Goal: Information Seeking & Learning: Learn about a topic

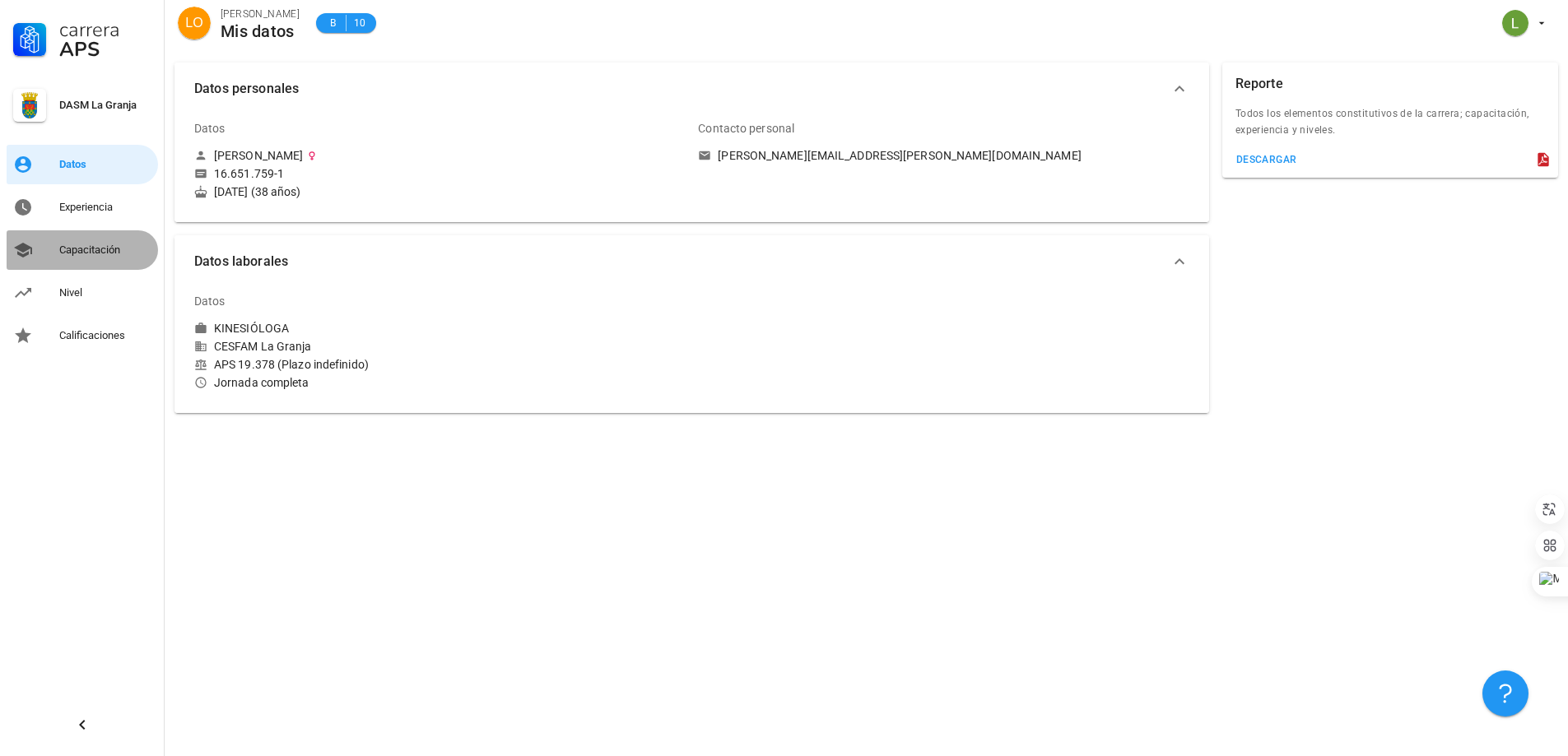
click at [85, 255] on div "Capacitación" at bounding box center [105, 250] width 92 height 13
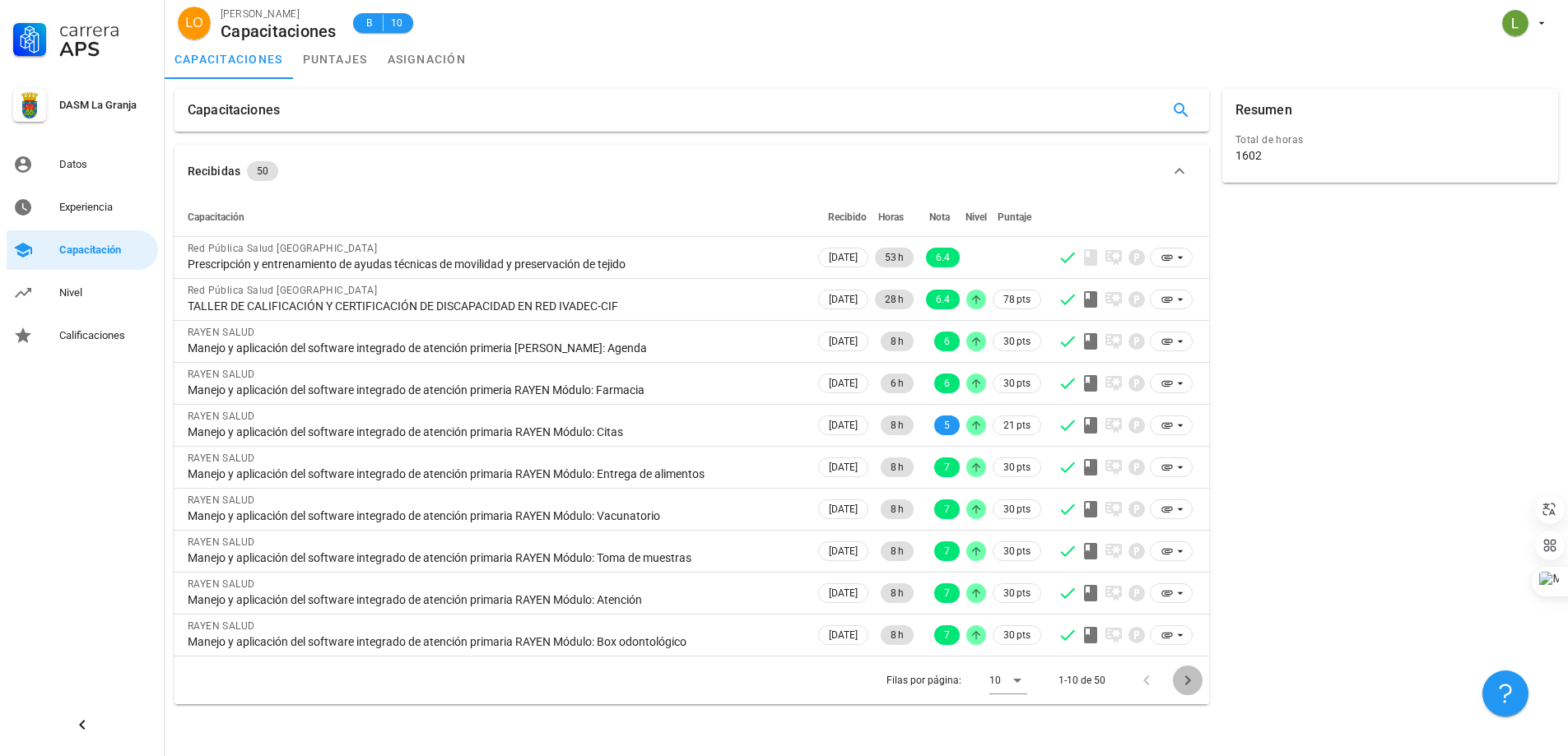
click at [1188, 683] on icon "Página siguiente" at bounding box center [1187, 680] width 6 height 10
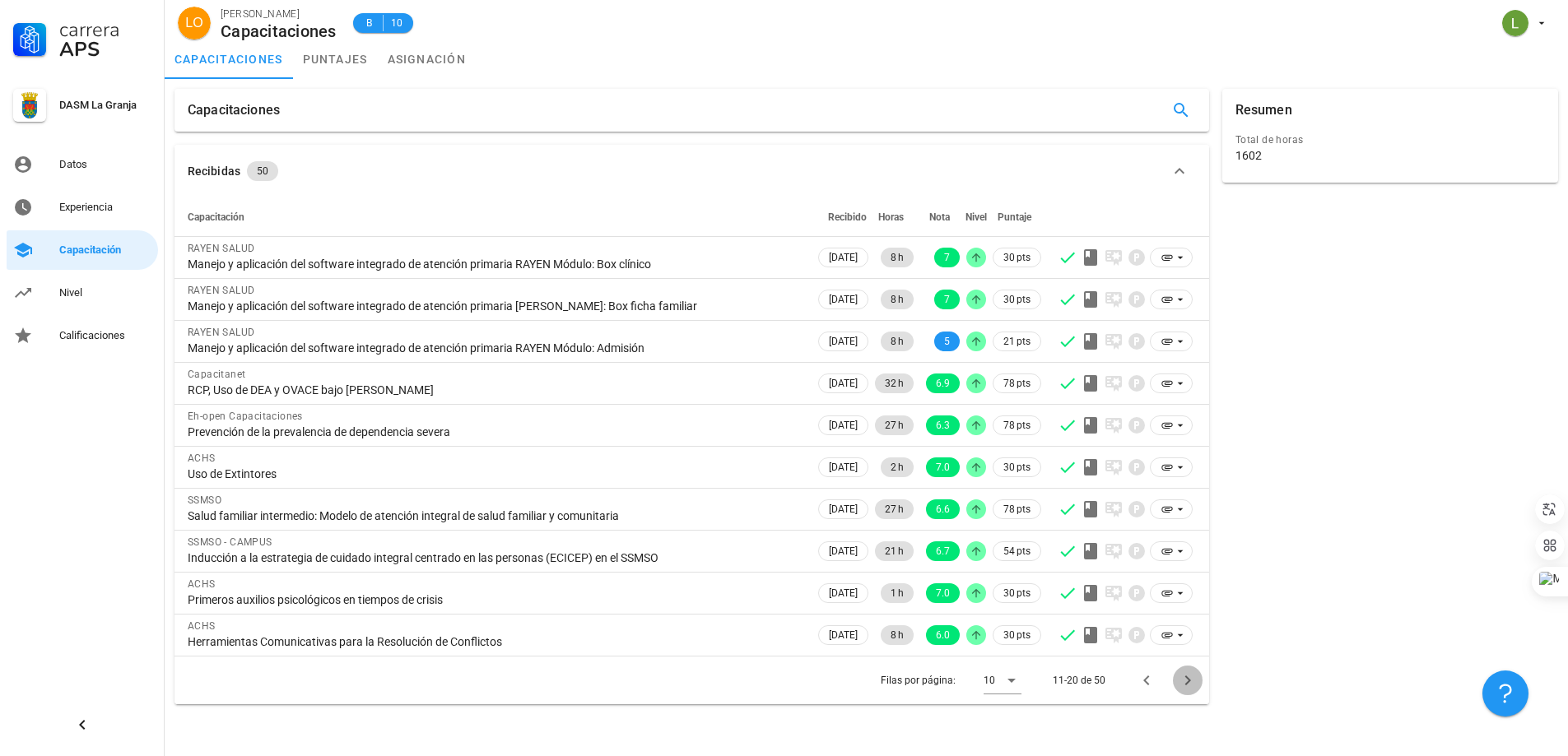
click at [1188, 683] on icon "Página siguiente" at bounding box center [1187, 680] width 6 height 10
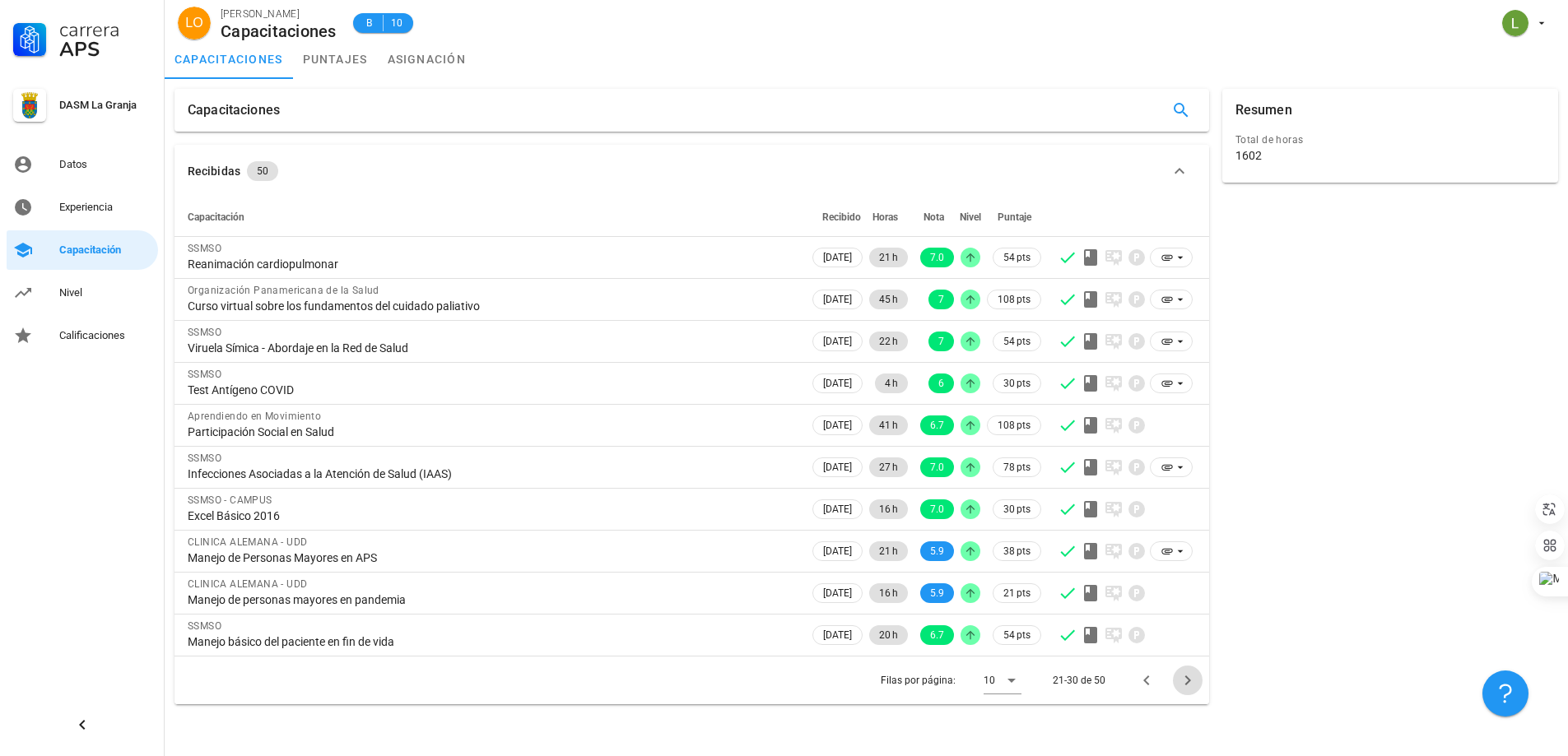
click at [1188, 683] on icon "Página siguiente" at bounding box center [1187, 680] width 6 height 10
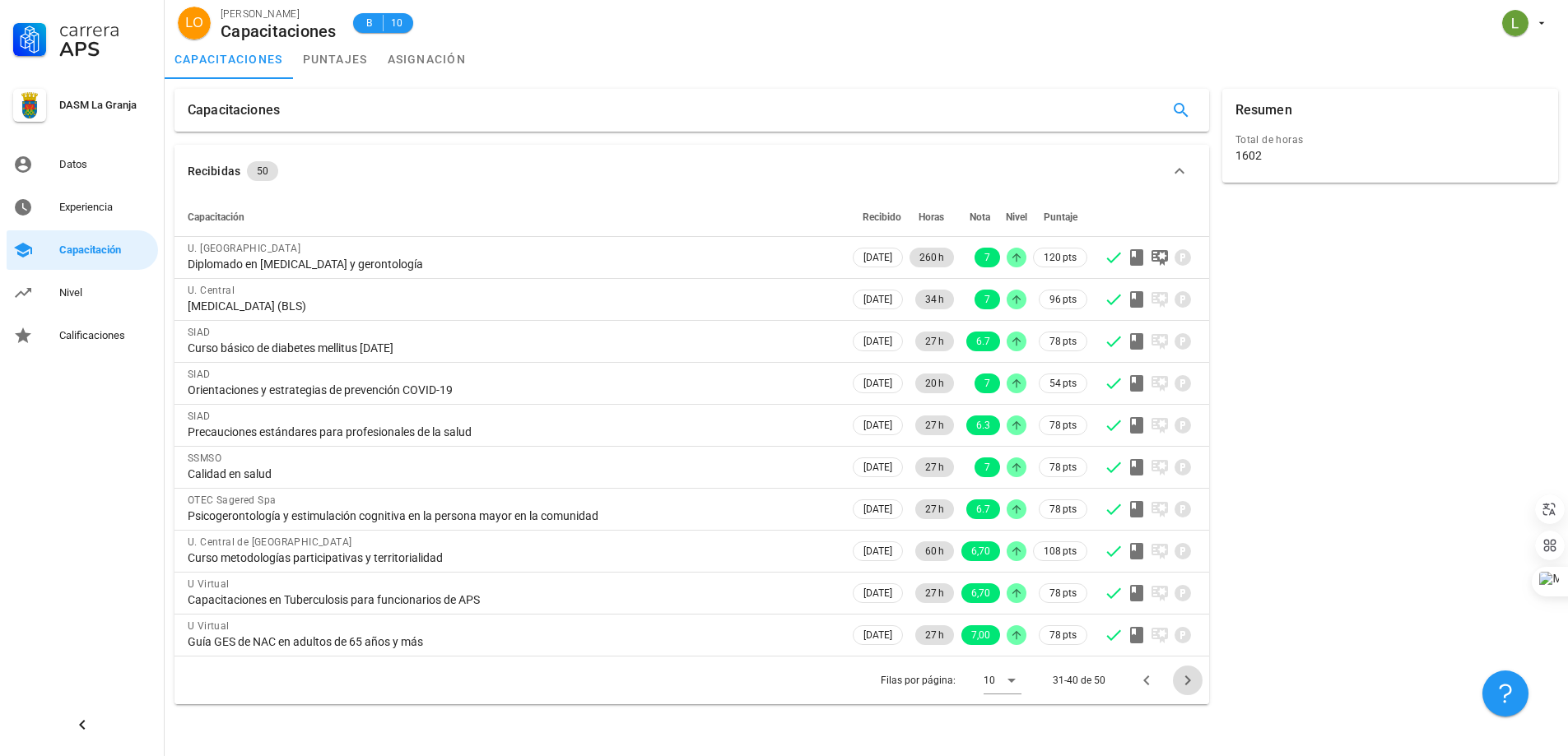
click at [1188, 683] on icon "Página siguiente" at bounding box center [1187, 680] width 6 height 10
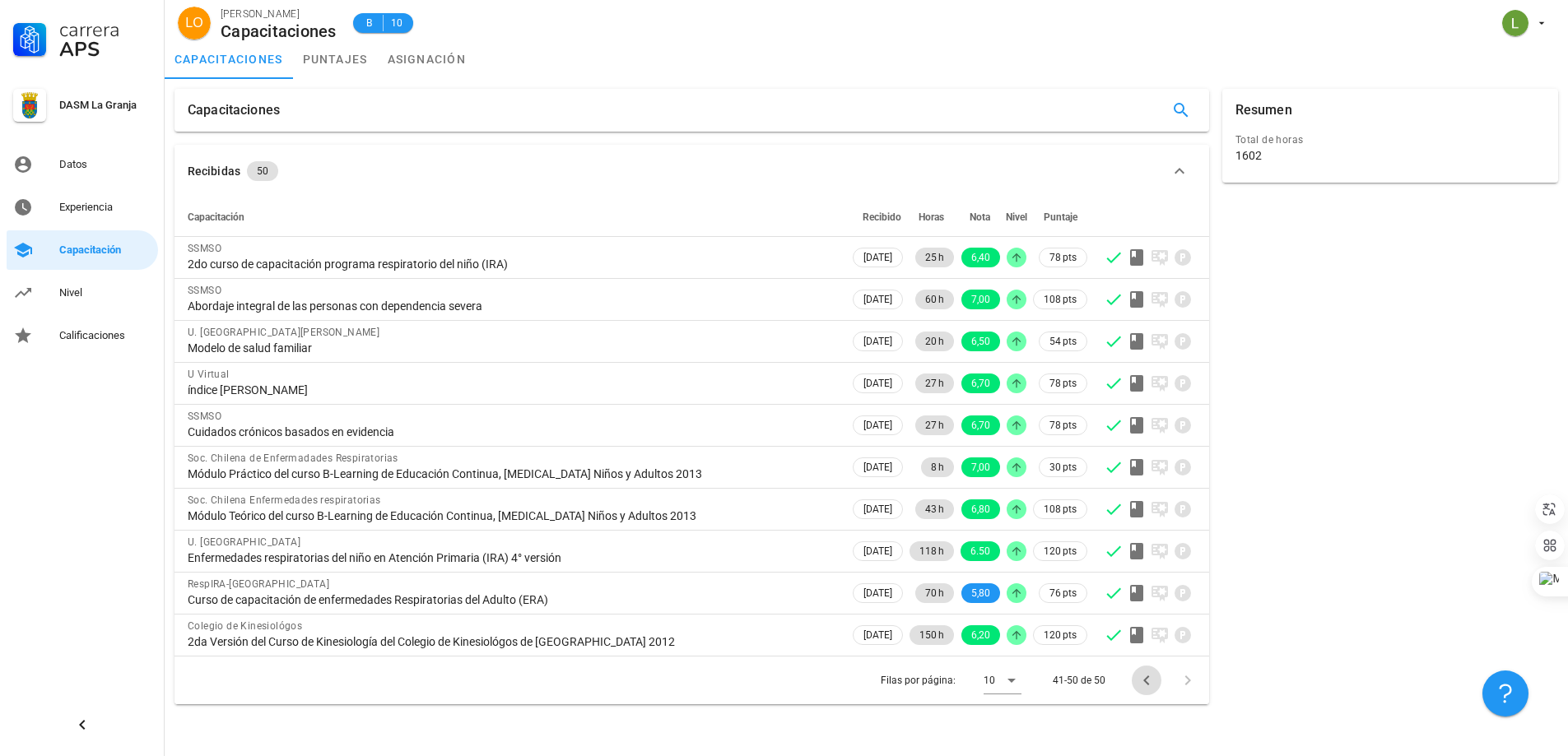
click at [1149, 678] on icon "Página anterior" at bounding box center [1147, 681] width 19 height 19
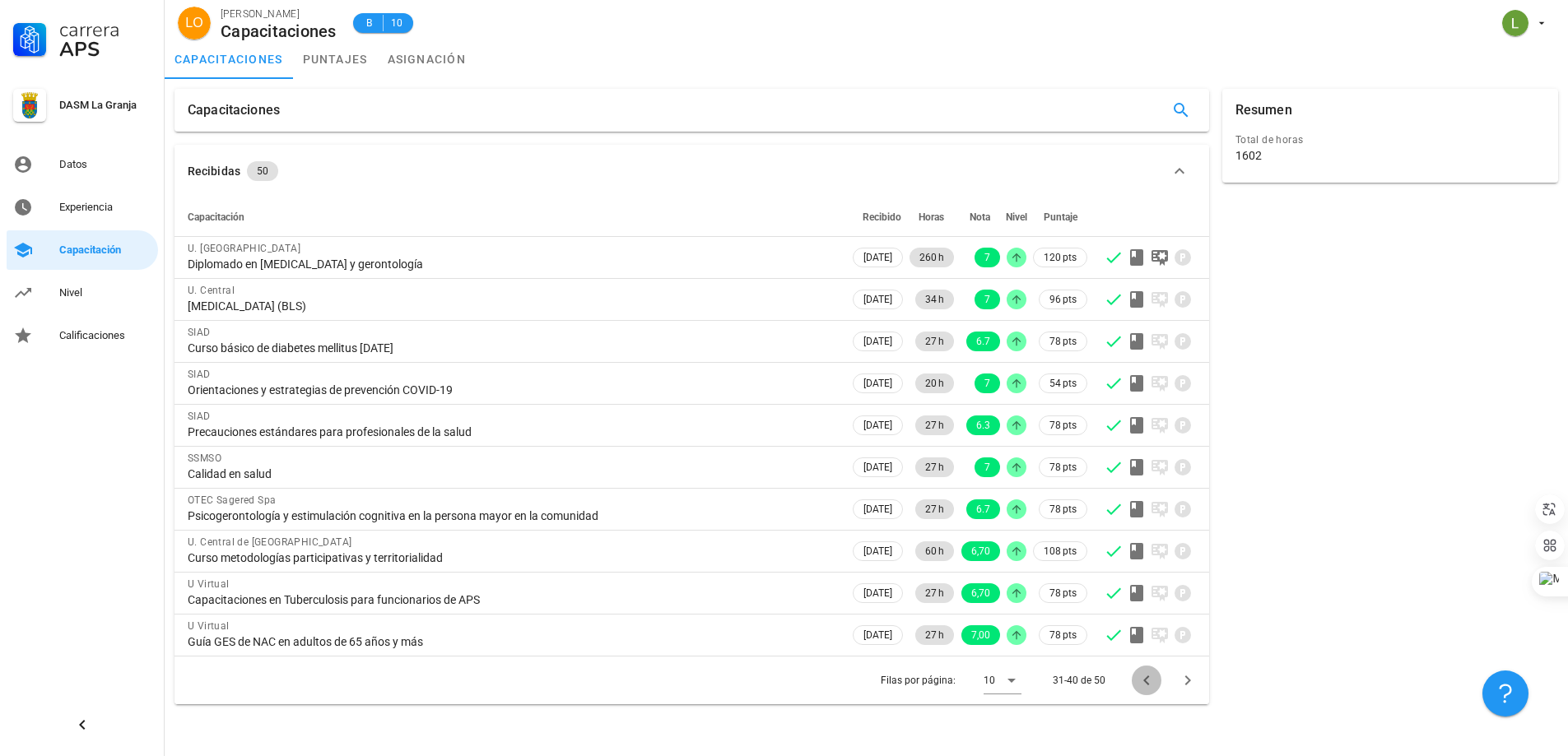
click at [1149, 678] on icon "Página anterior" at bounding box center [1147, 681] width 19 height 19
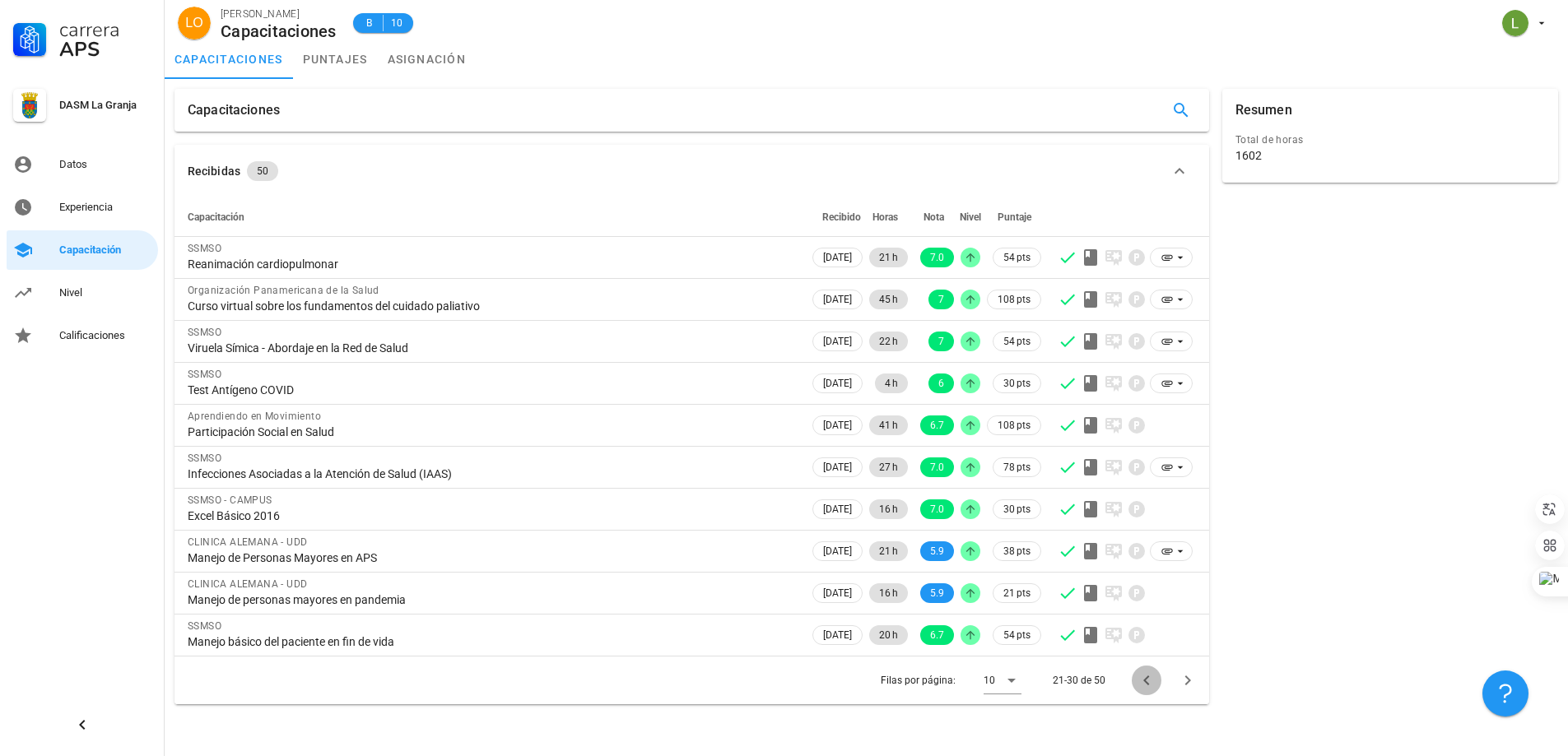
click at [1149, 678] on icon "Página anterior" at bounding box center [1147, 681] width 19 height 19
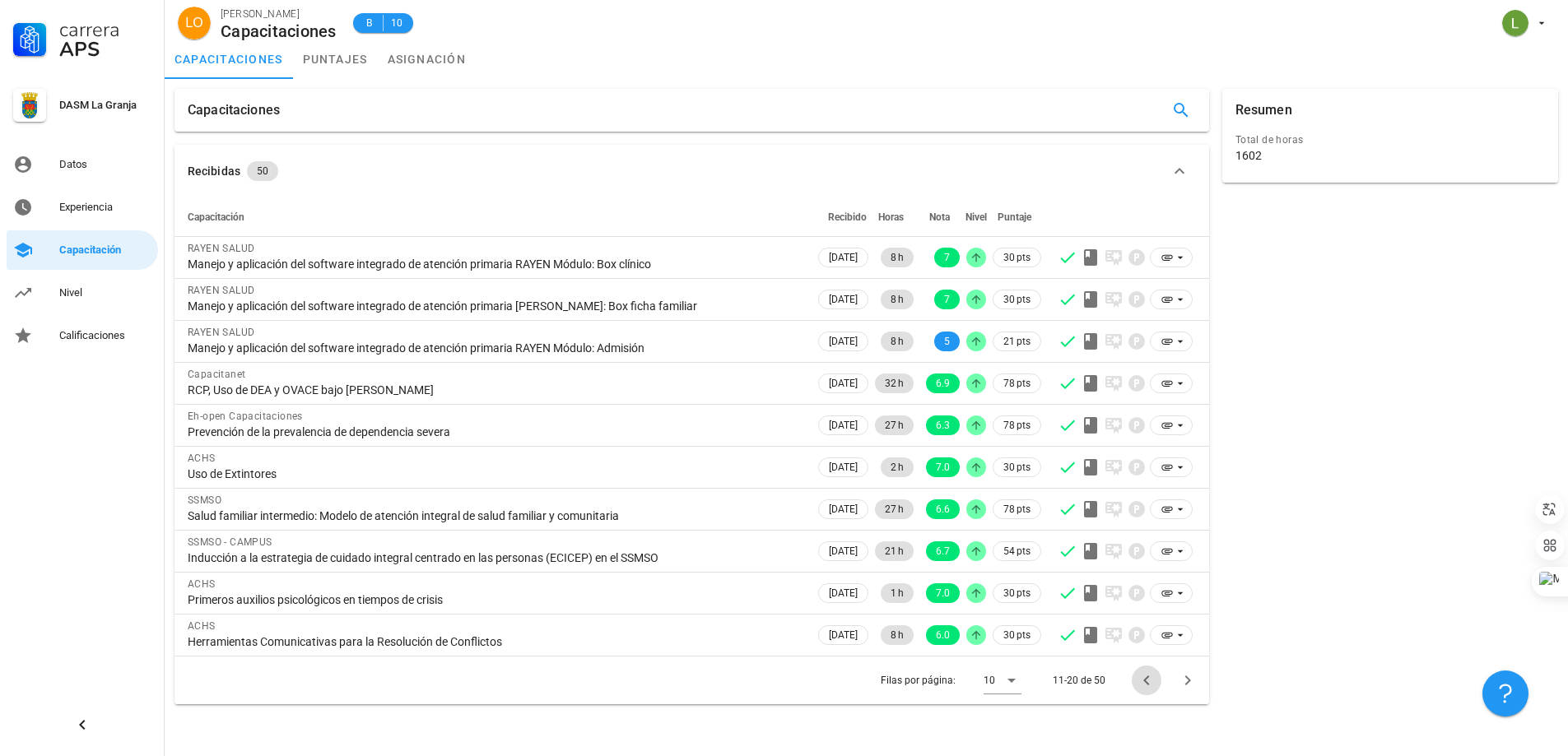
click at [1142, 681] on icon "Página anterior" at bounding box center [1147, 681] width 19 height 19
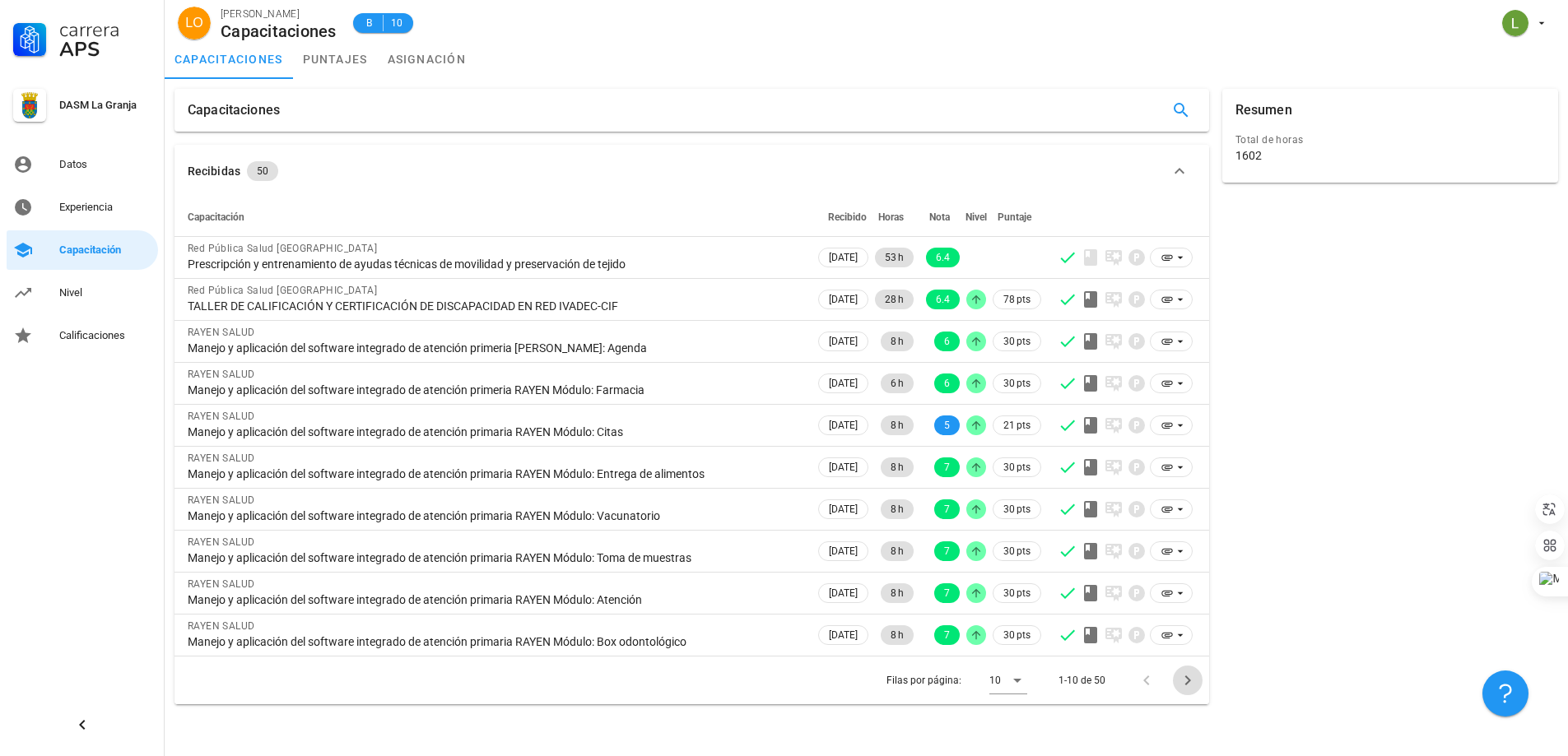
click at [1185, 683] on icon "Página siguiente" at bounding box center [1187, 681] width 19 height 19
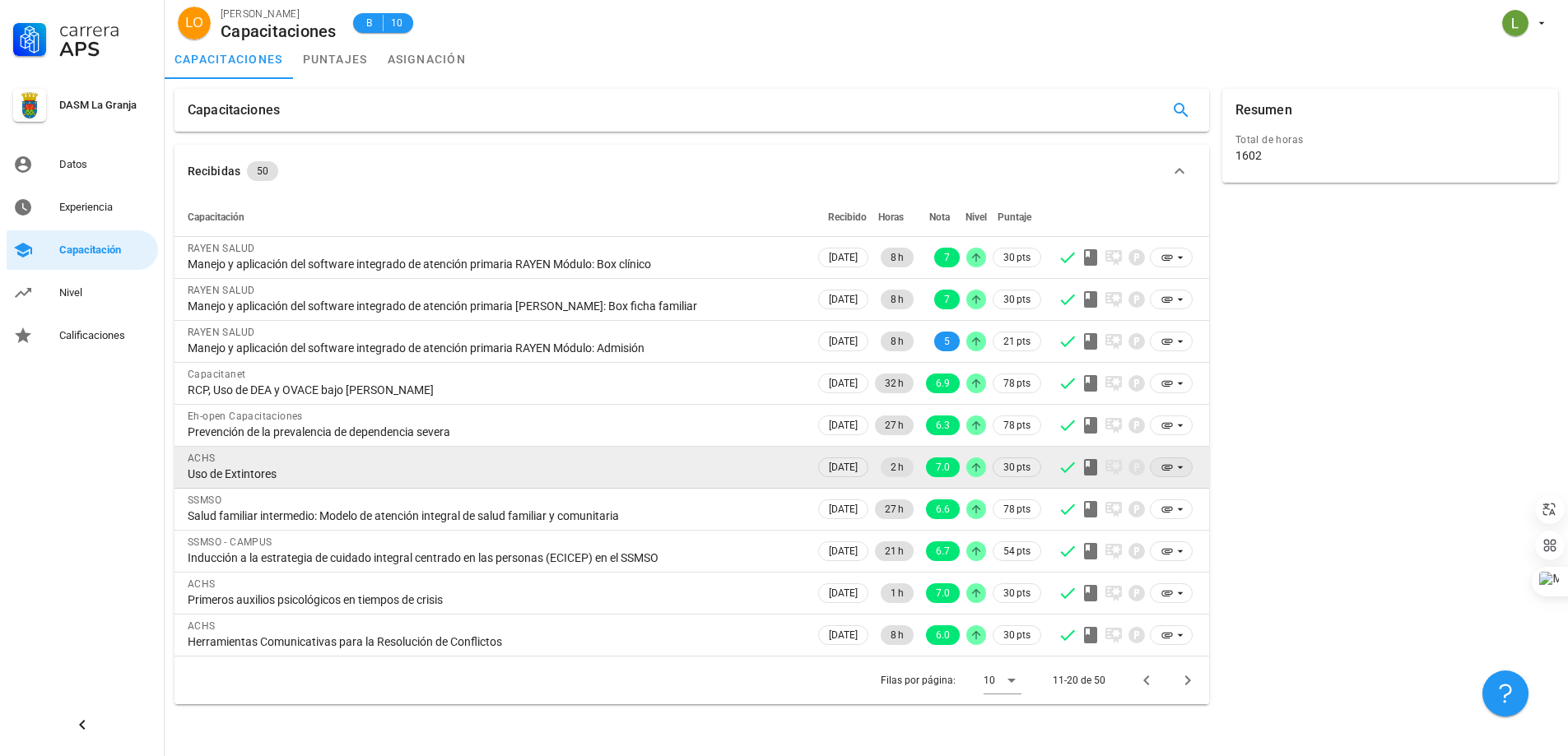
click at [1181, 467] on icon at bounding box center [1179, 467] width 6 height 3
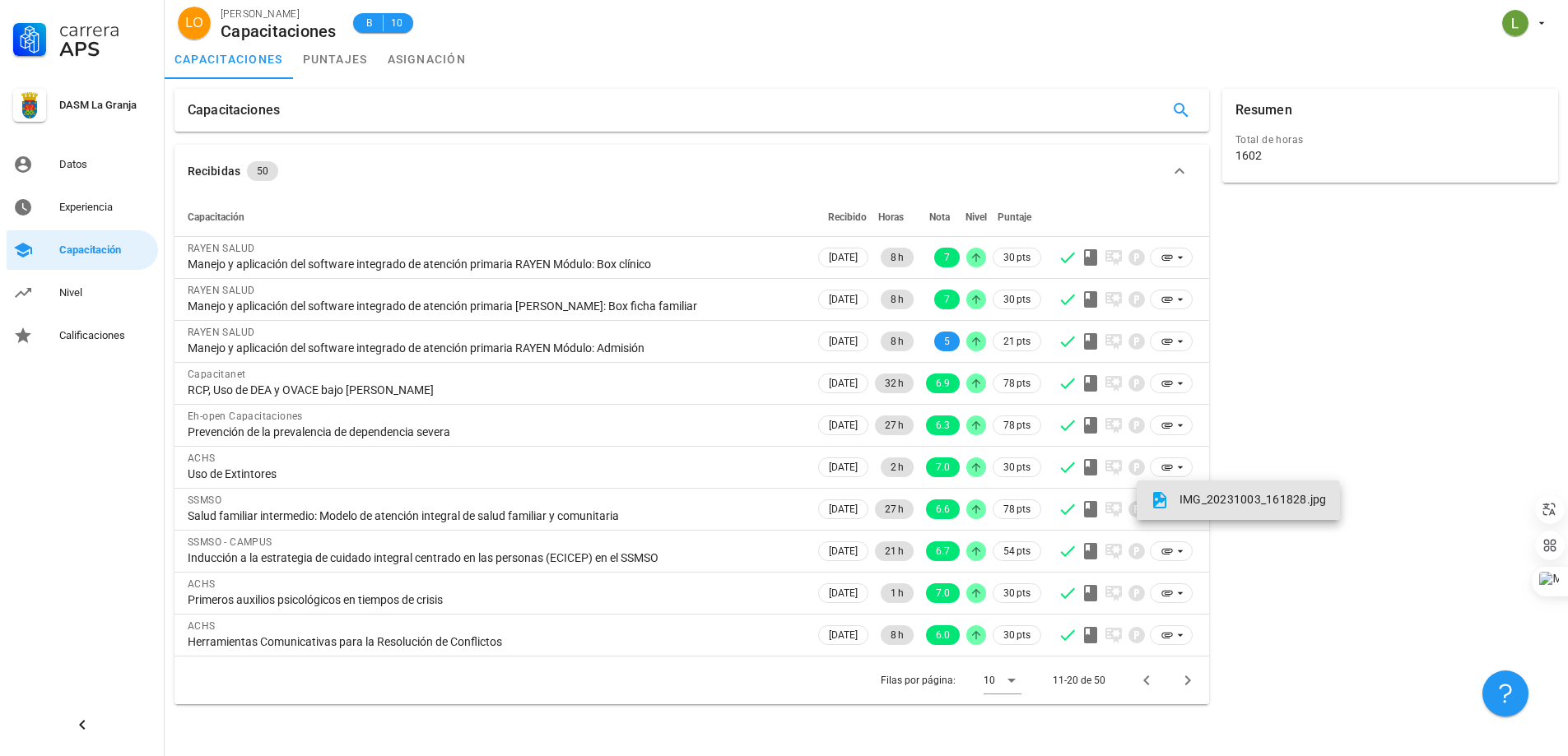
click at [1194, 516] on link "IMG_20231003_161828.jpg" at bounding box center [1239, 500] width 204 height 40
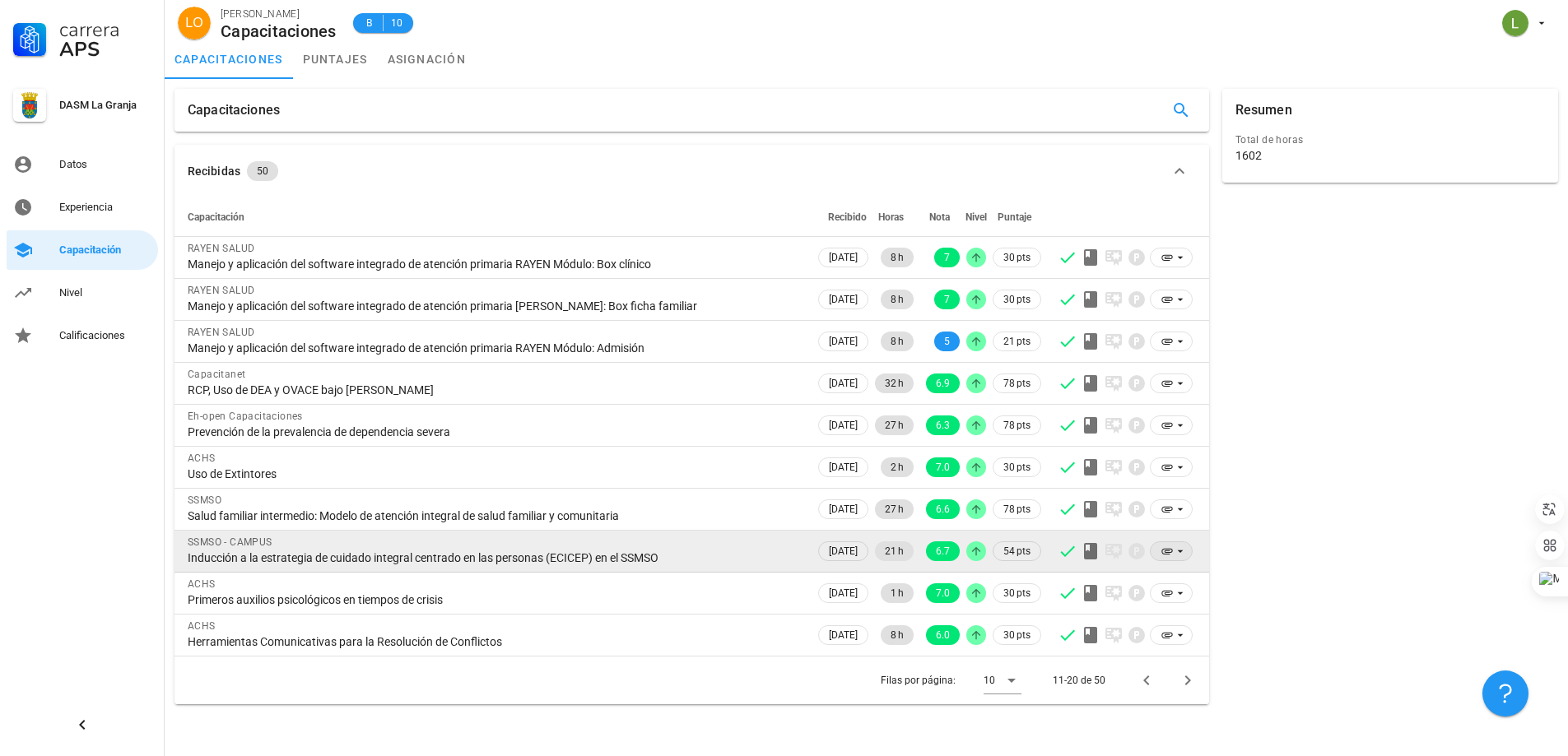
click at [1183, 549] on icon at bounding box center [1180, 551] width 13 height 13
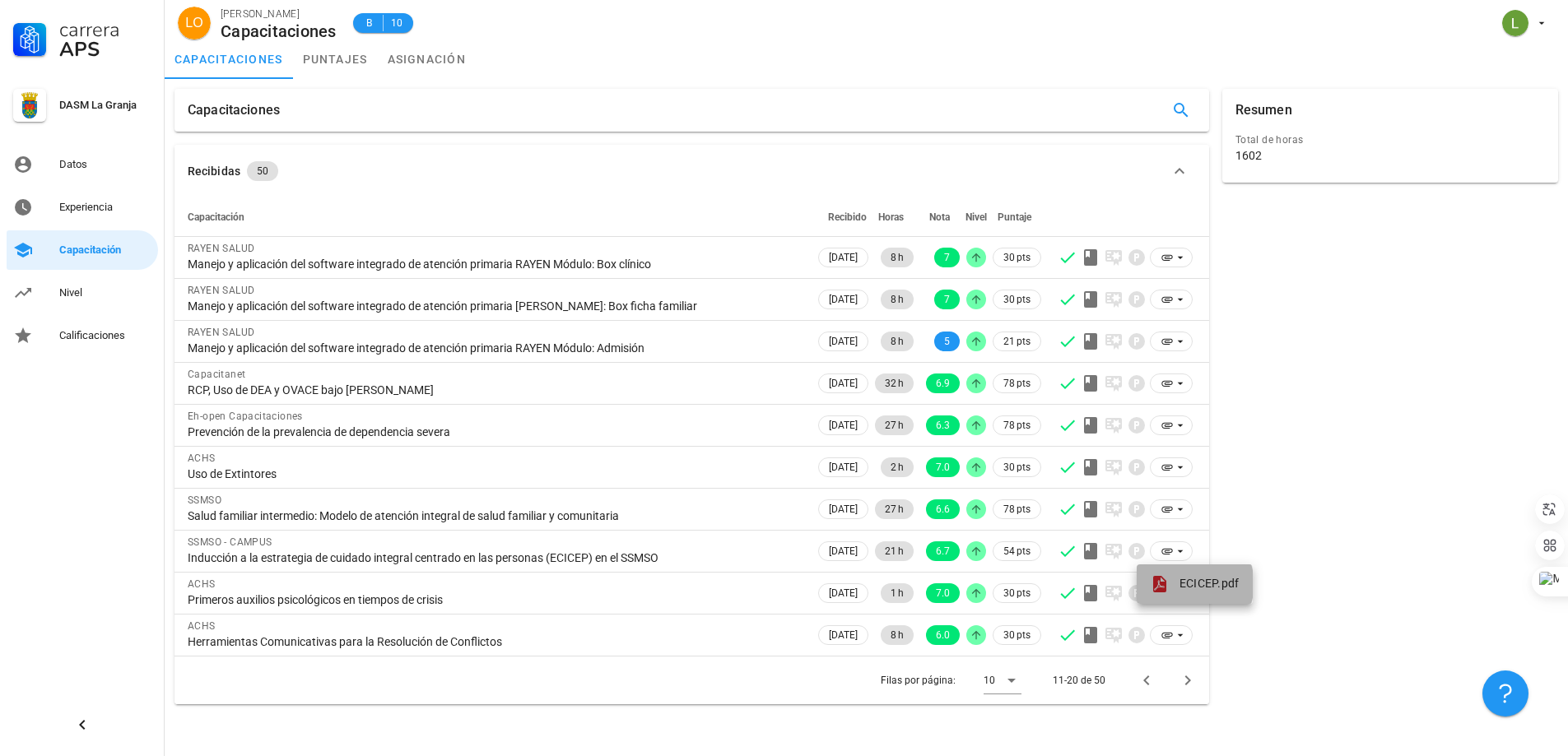
click at [1185, 580] on span "ECICEP.pdf" at bounding box center [1209, 583] width 60 height 13
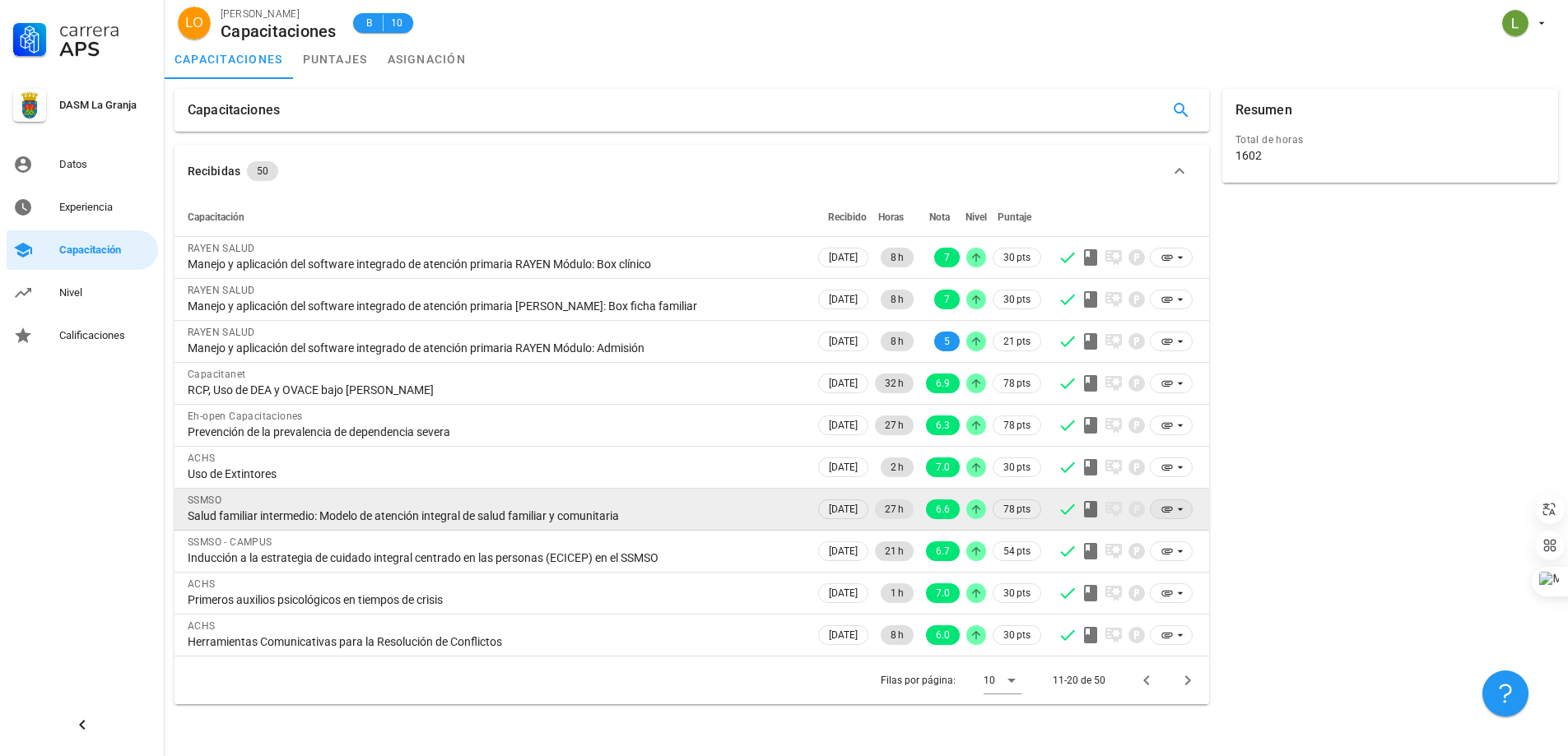
click at [1165, 507] on icon at bounding box center [1167, 510] width 11 height 6
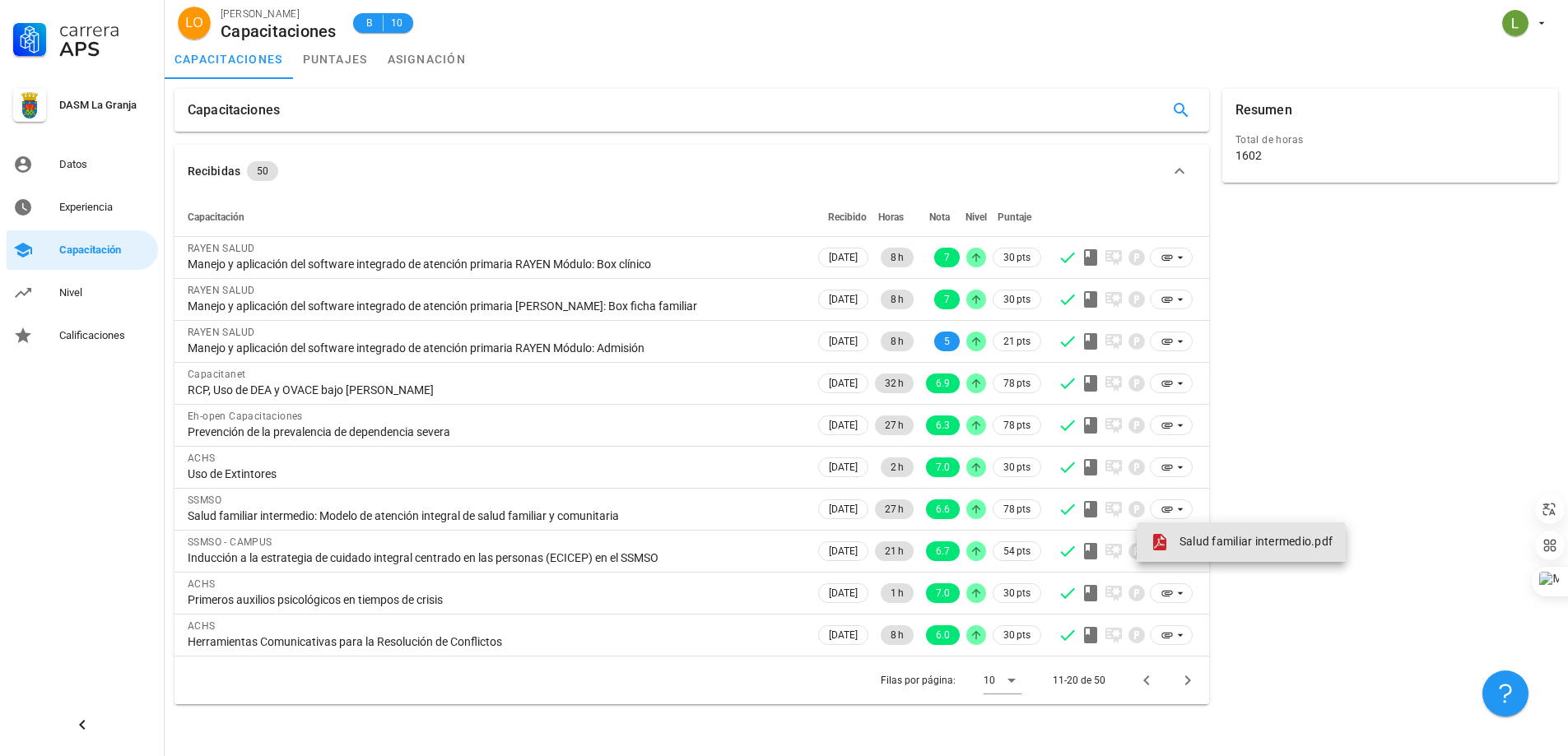
click at [1196, 544] on span "Salud familiar intermedio.pdf" at bounding box center [1255, 541] width 153 height 13
click at [1186, 680] on icon "Página siguiente" at bounding box center [1187, 681] width 19 height 19
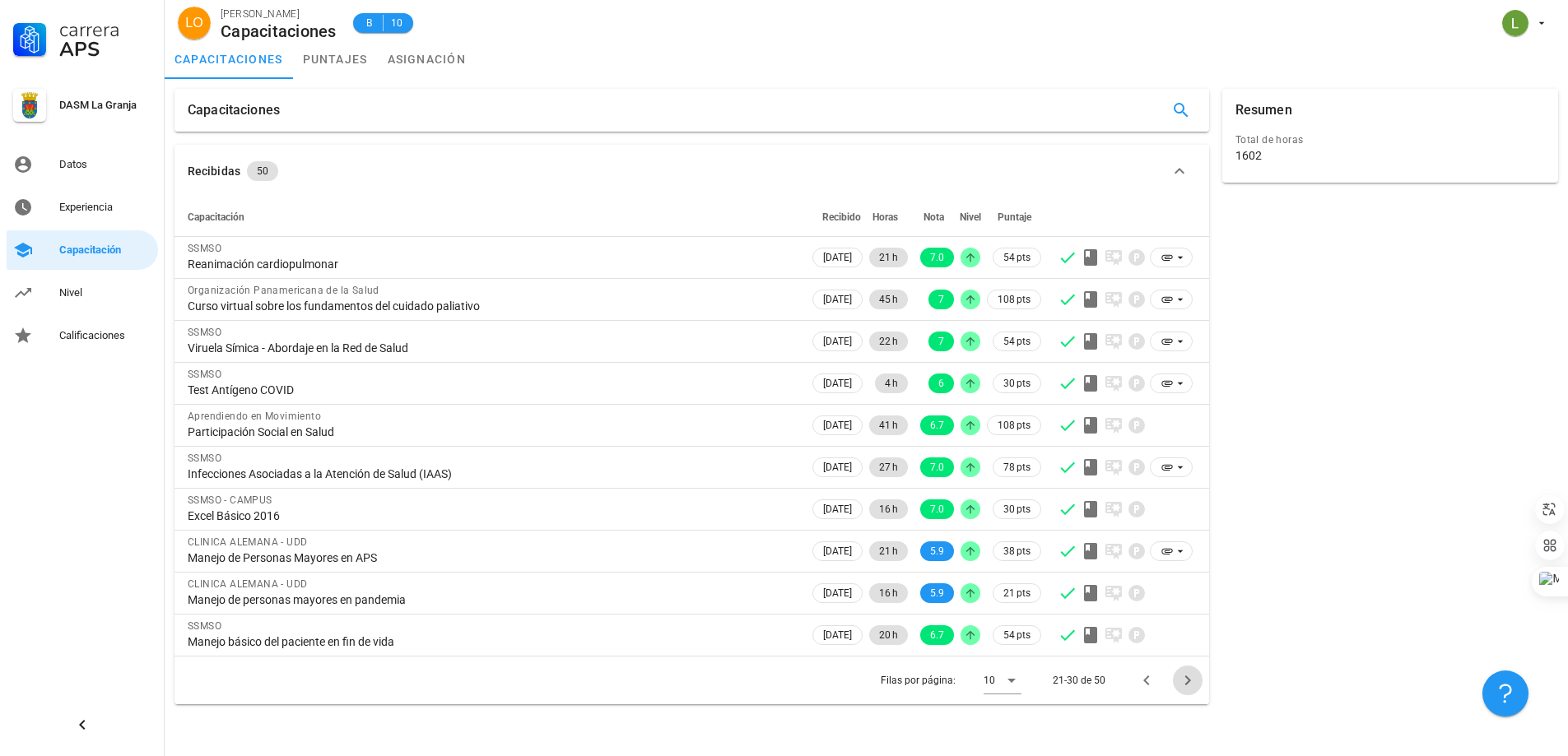
click at [1186, 680] on icon "Página siguiente" at bounding box center [1187, 681] width 19 height 19
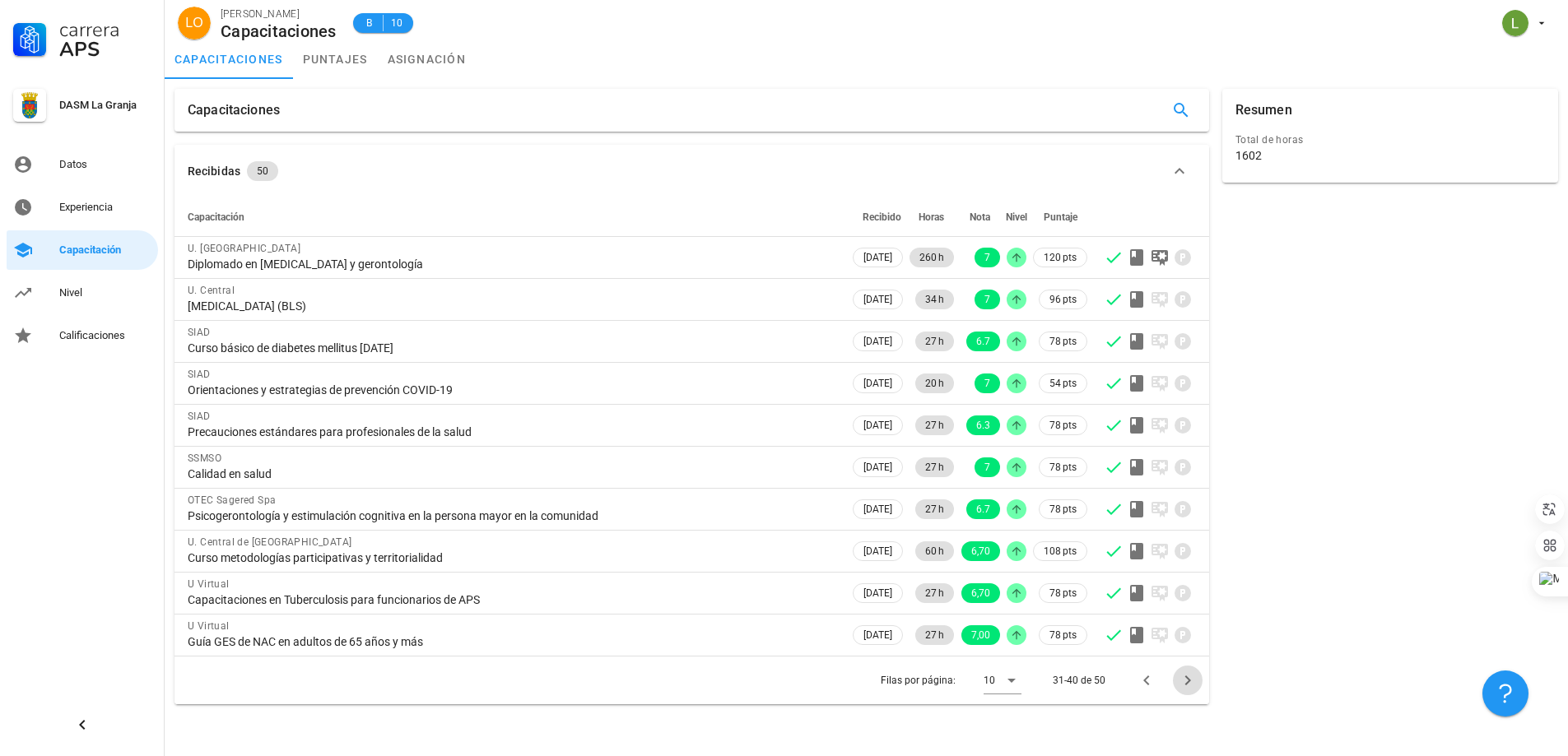
click at [1186, 680] on icon "Página siguiente" at bounding box center [1187, 681] width 19 height 19
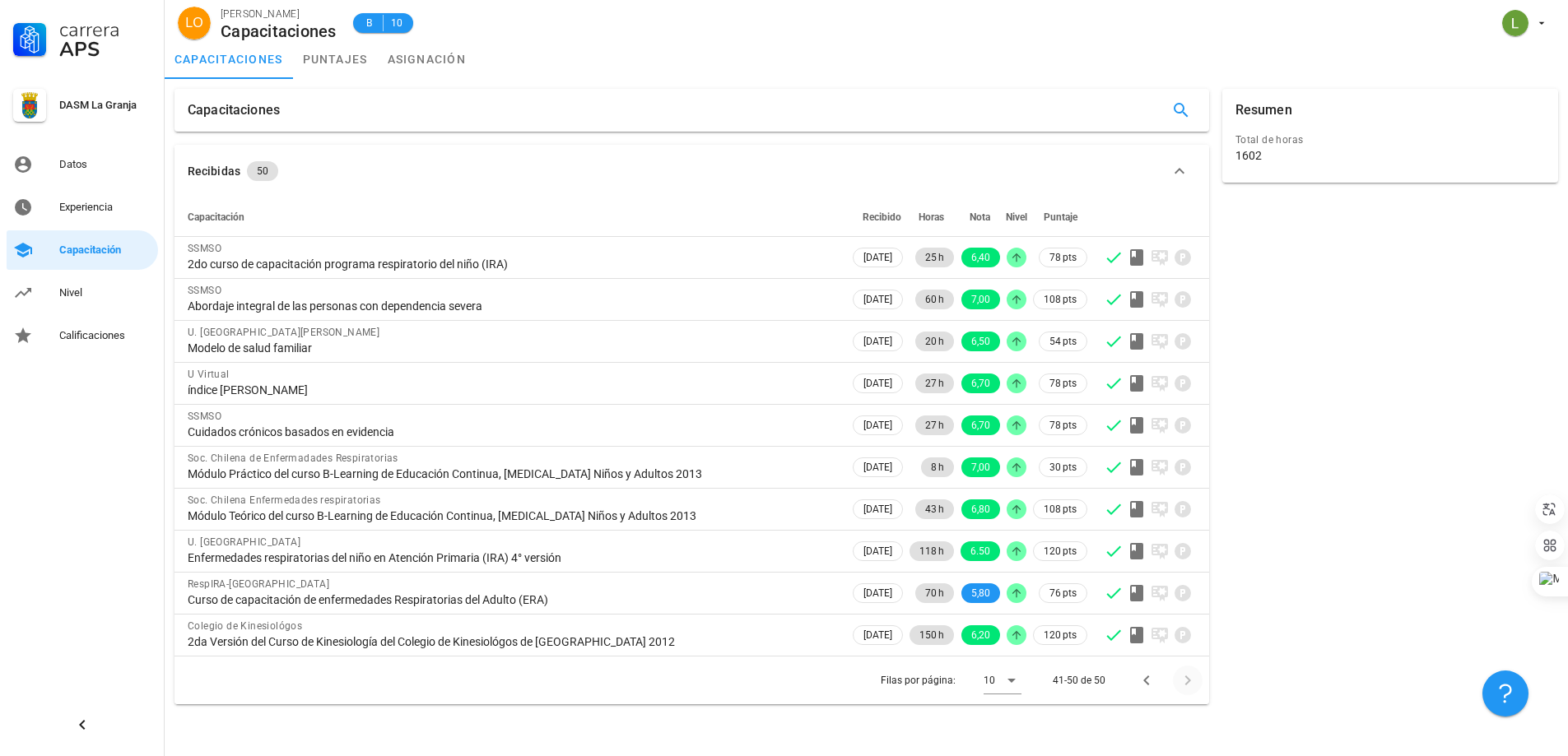
click at [1186, 680] on div at bounding box center [1185, 680] width 35 height 29
click at [1152, 683] on icon "Página anterior" at bounding box center [1147, 681] width 19 height 19
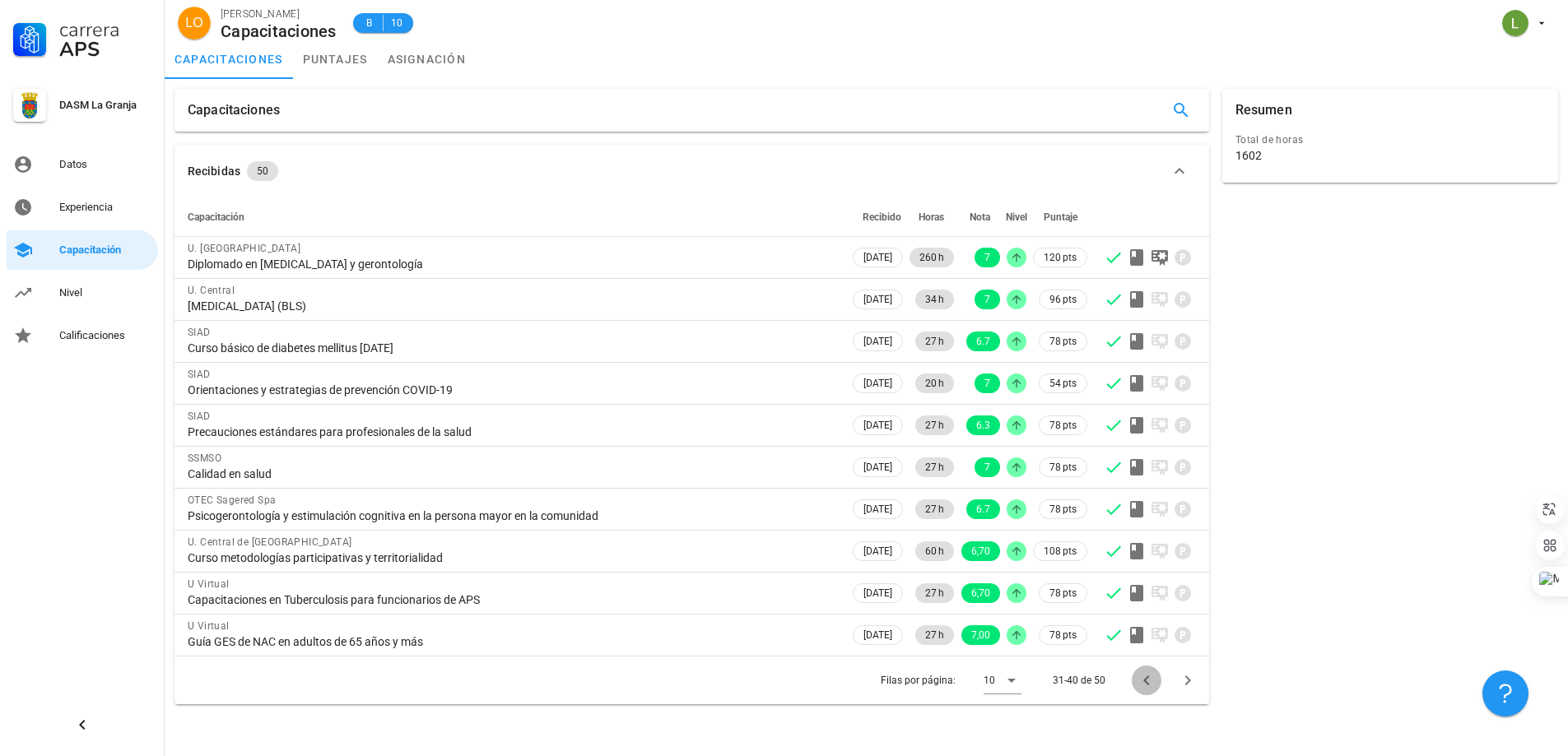
click at [1152, 683] on icon "Página anterior" at bounding box center [1147, 681] width 19 height 19
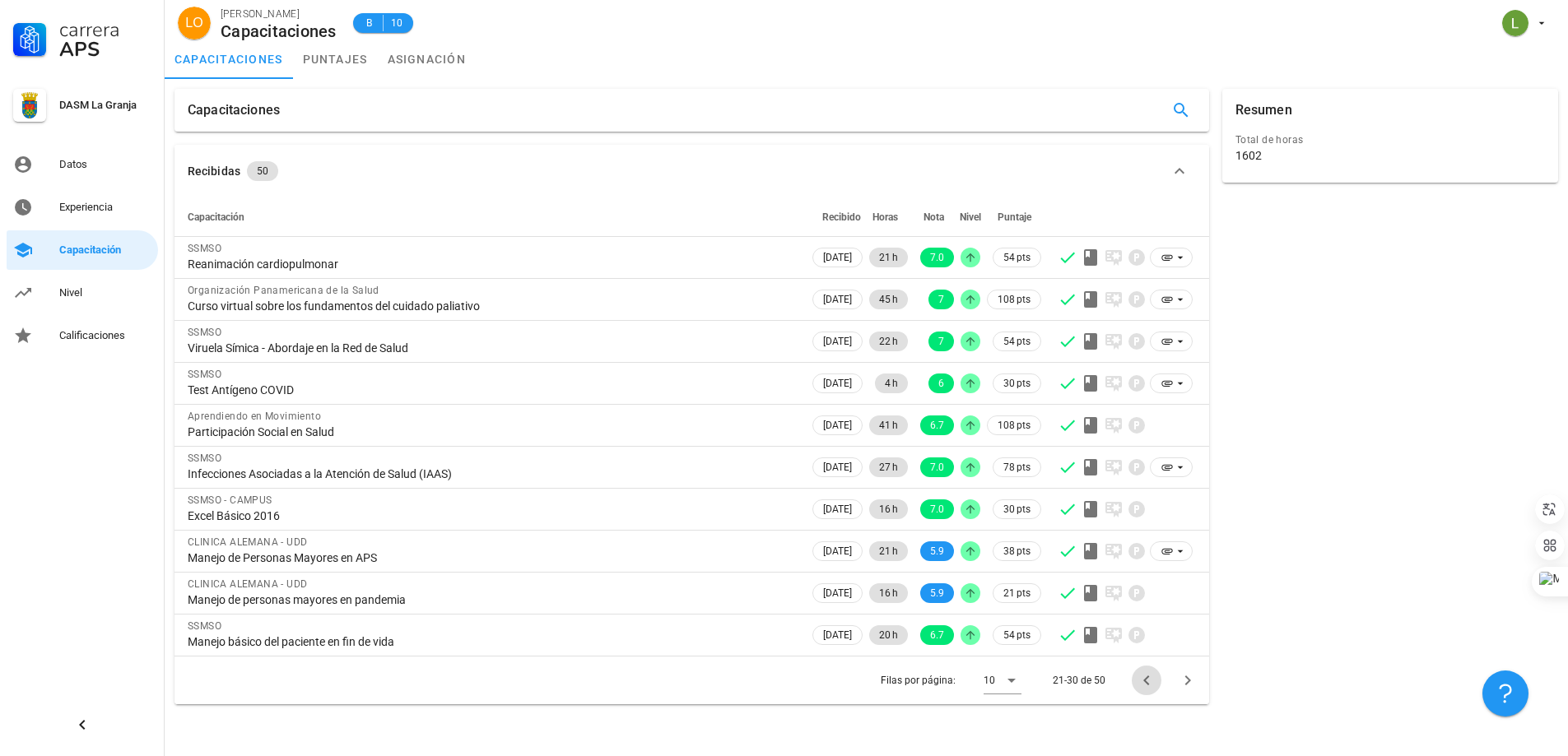
click at [1152, 683] on icon "Página anterior" at bounding box center [1147, 681] width 19 height 19
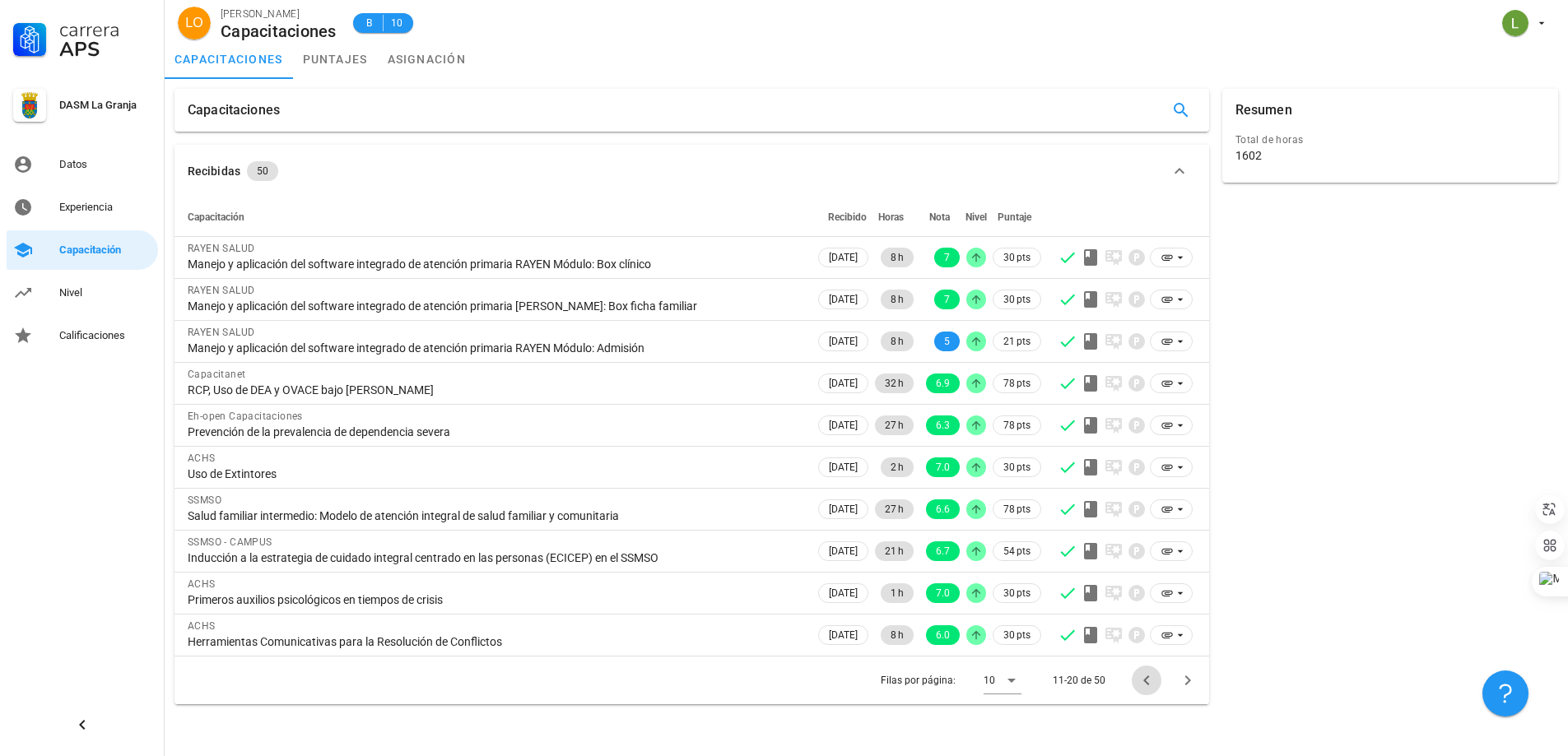
click at [1152, 683] on icon "Página anterior" at bounding box center [1147, 681] width 19 height 19
